Goal: Information Seeking & Learning: Learn about a topic

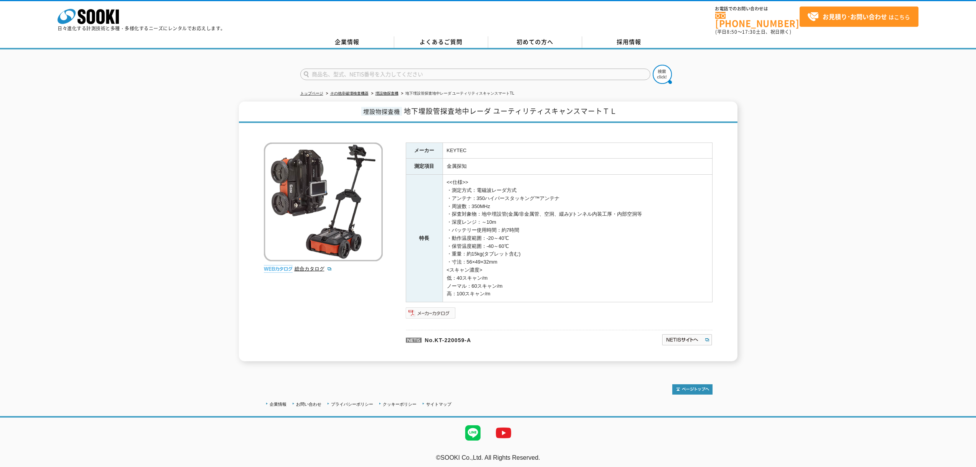
click at [452, 307] on img at bounding box center [431, 313] width 50 height 12
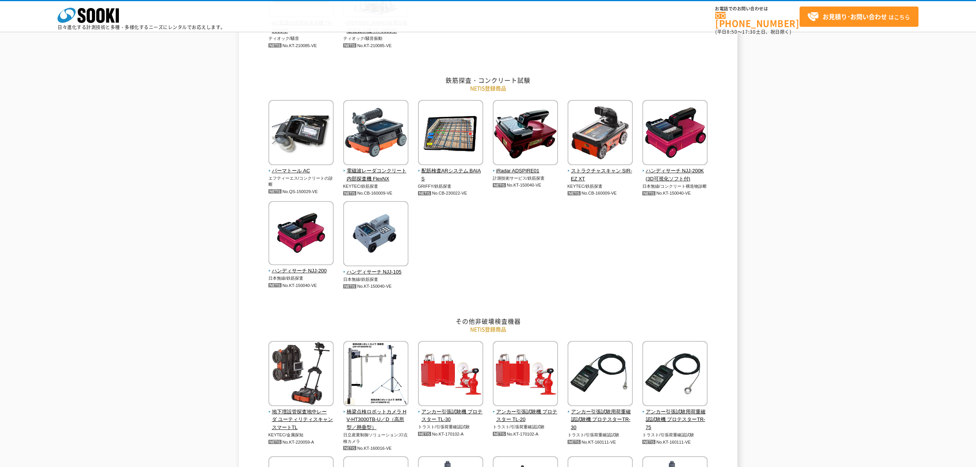
scroll to position [460, 0]
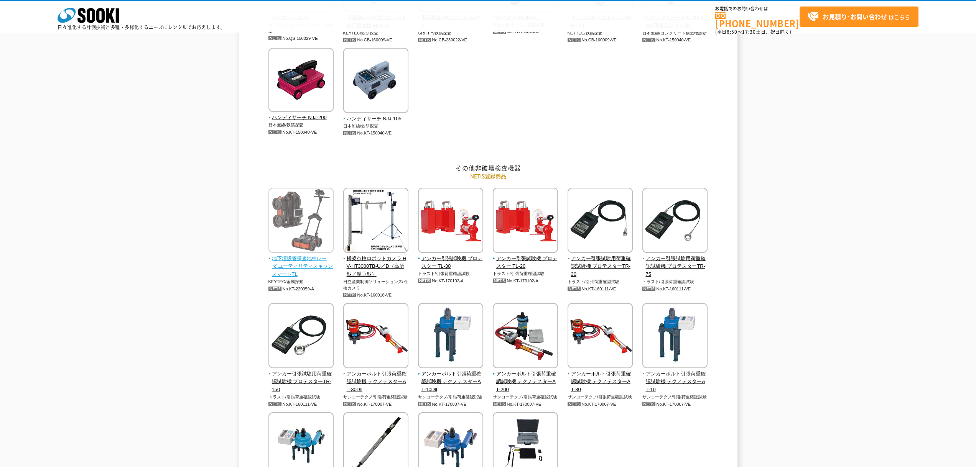
click at [312, 255] on img at bounding box center [300, 221] width 65 height 67
